Goal: Information Seeking & Learning: Learn about a topic

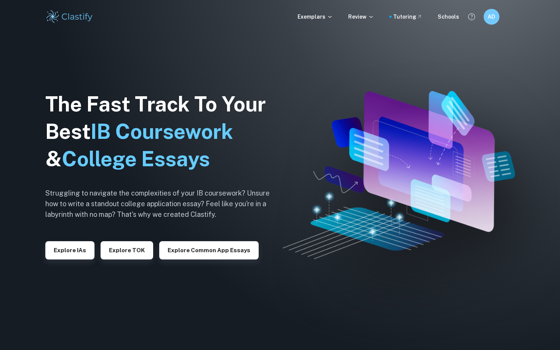
click at [494, 13] on h6 "AD" at bounding box center [491, 17] width 9 height 9
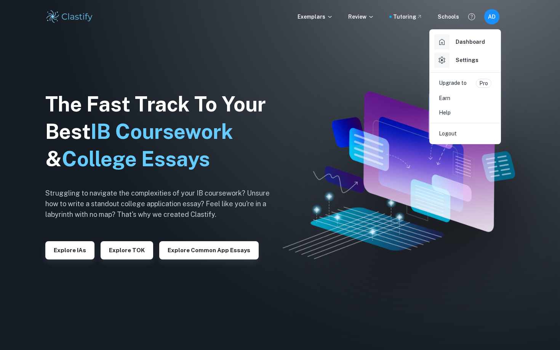
click at [470, 84] on div "Upgrade to Pro" at bounding box center [465, 83] width 53 height 9
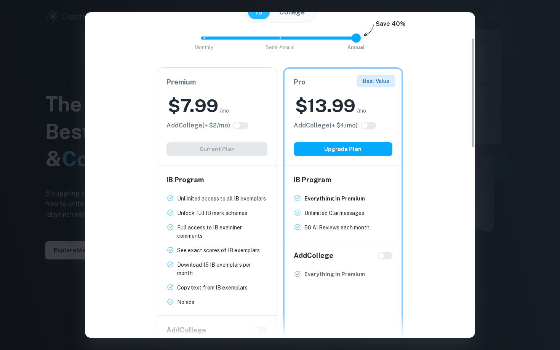
scroll to position [87, 0]
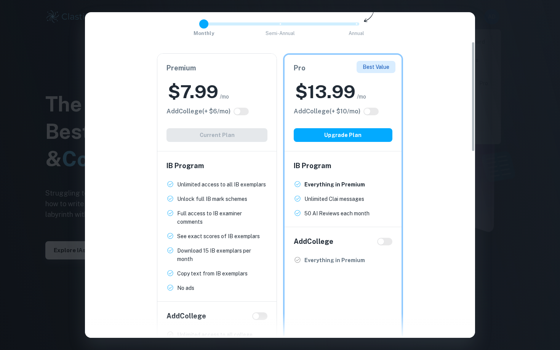
click at [201, 22] on span at bounding box center [201, 23] width 0 height 3
click at [353, 22] on span at bounding box center [280, 23] width 158 height 3
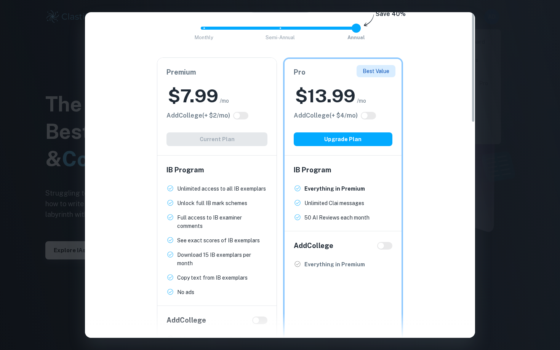
scroll to position [0, 0]
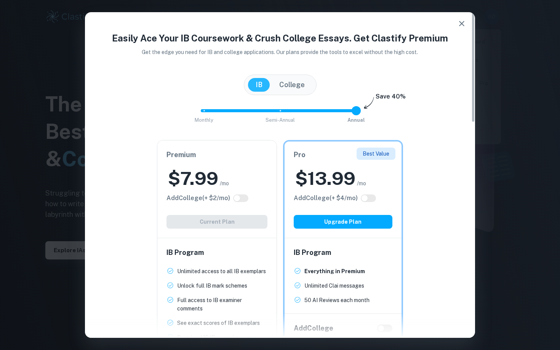
click at [201, 112] on div "Monthly Semi-Annual Annual Save 40%" at bounding box center [280, 114] width 372 height 21
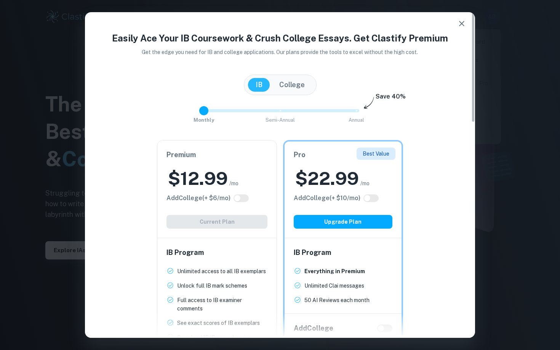
click at [208, 112] on span "Monthly Semi-Annual Annual" at bounding box center [280, 110] width 152 height 13
click at [356, 112] on span at bounding box center [280, 110] width 158 height 3
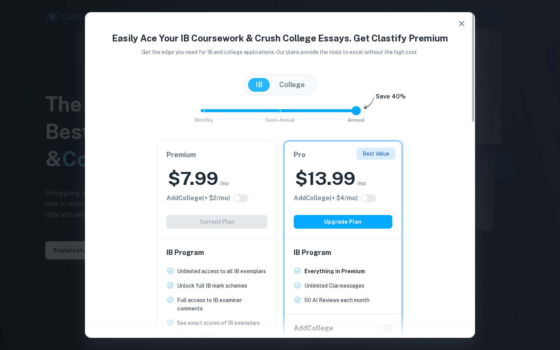
type input "1"
click at [281, 111] on span at bounding box center [277, 110] width 152 height 3
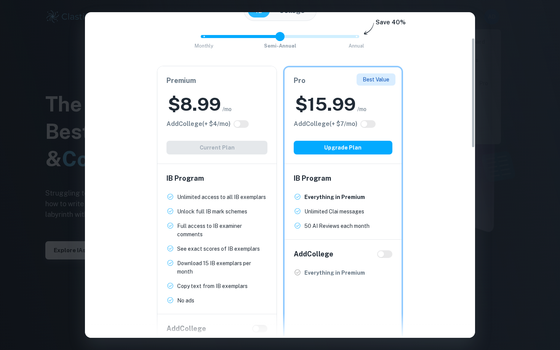
scroll to position [75, 0]
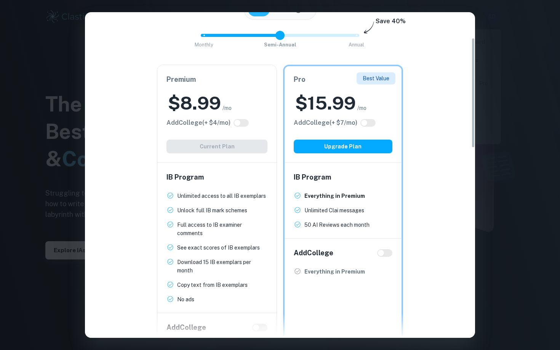
click at [492, 46] on div "Easily Ace Your IB Coursework & Crush College Essays. Get Clastify Premium Get …" at bounding box center [280, 175] width 560 height 350
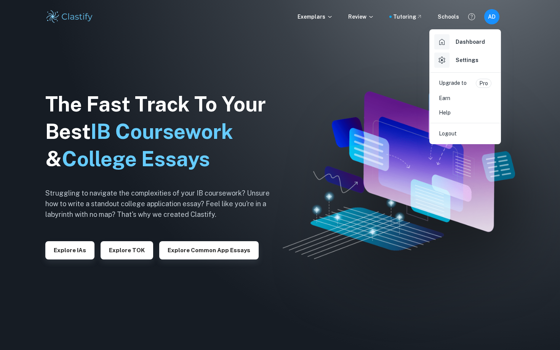
click at [73, 246] on div at bounding box center [280, 175] width 560 height 350
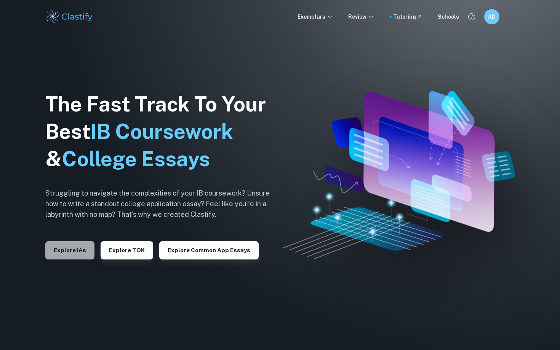
click at [75, 252] on button "Explore IAs" at bounding box center [69, 250] width 49 height 18
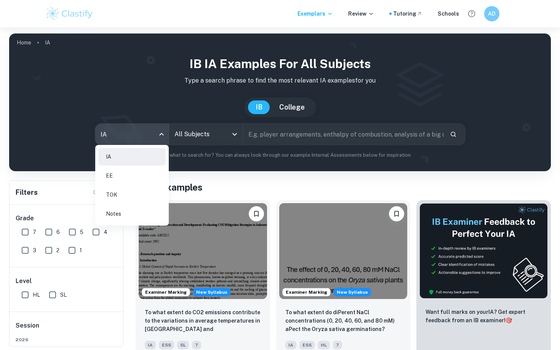
click at [161, 138] on body "We value your privacy We use cookies to enhance your browsing experience, serve…" at bounding box center [280, 202] width 560 height 350
click at [230, 140] on div at bounding box center [280, 175] width 560 height 350
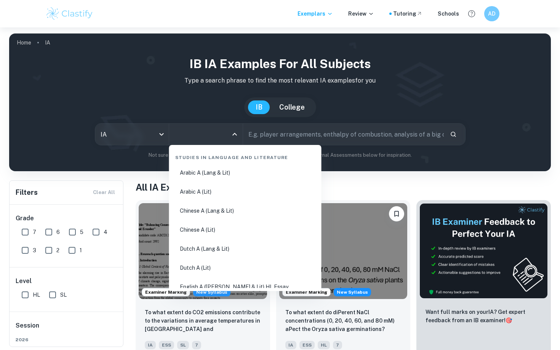
click at [216, 134] on input "All Subjects" at bounding box center [199, 134] width 55 height 14
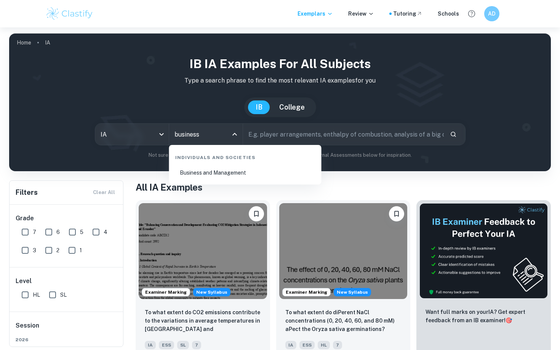
click at [210, 179] on li "Business and Management" at bounding box center [245, 173] width 146 height 18
type input "Business and Management"
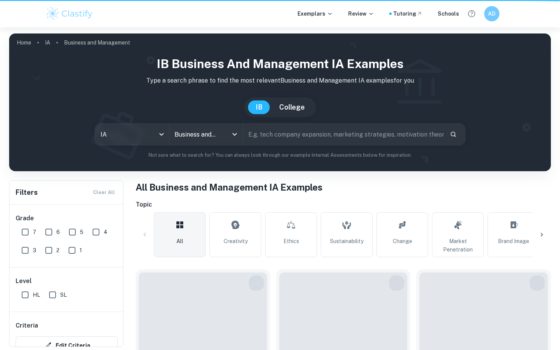
click at [299, 125] on input "text" at bounding box center [343, 134] width 201 height 21
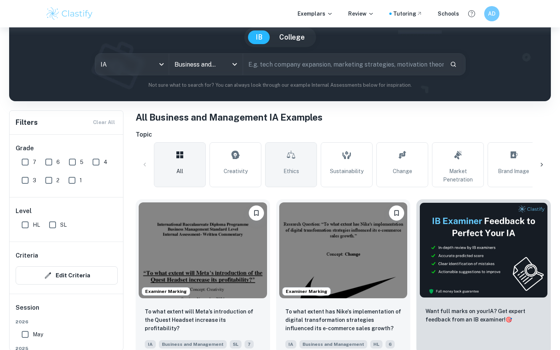
scroll to position [74, 0]
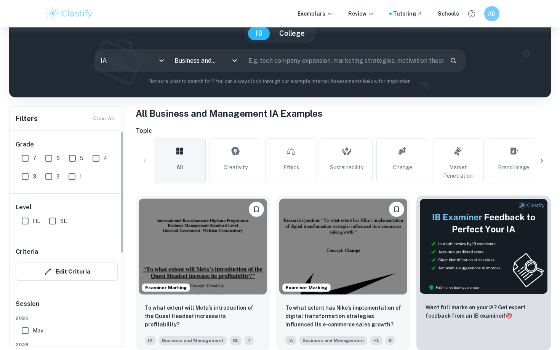
click at [30, 161] on input "7" at bounding box center [25, 158] width 15 height 15
checkbox input "true"
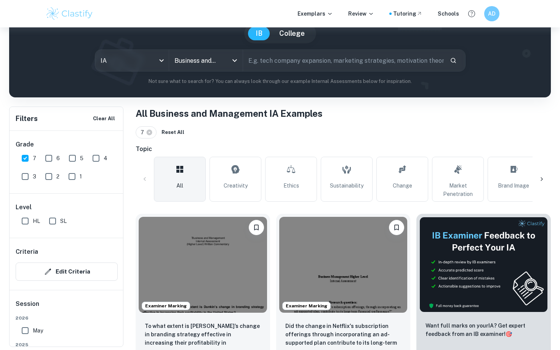
click at [22, 221] on input "HL" at bounding box center [25, 221] width 15 height 15
checkbox input "true"
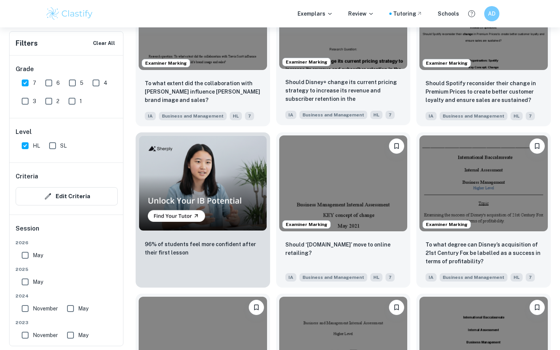
scroll to position [475, 0]
